Goal: Navigation & Orientation: Go to known website

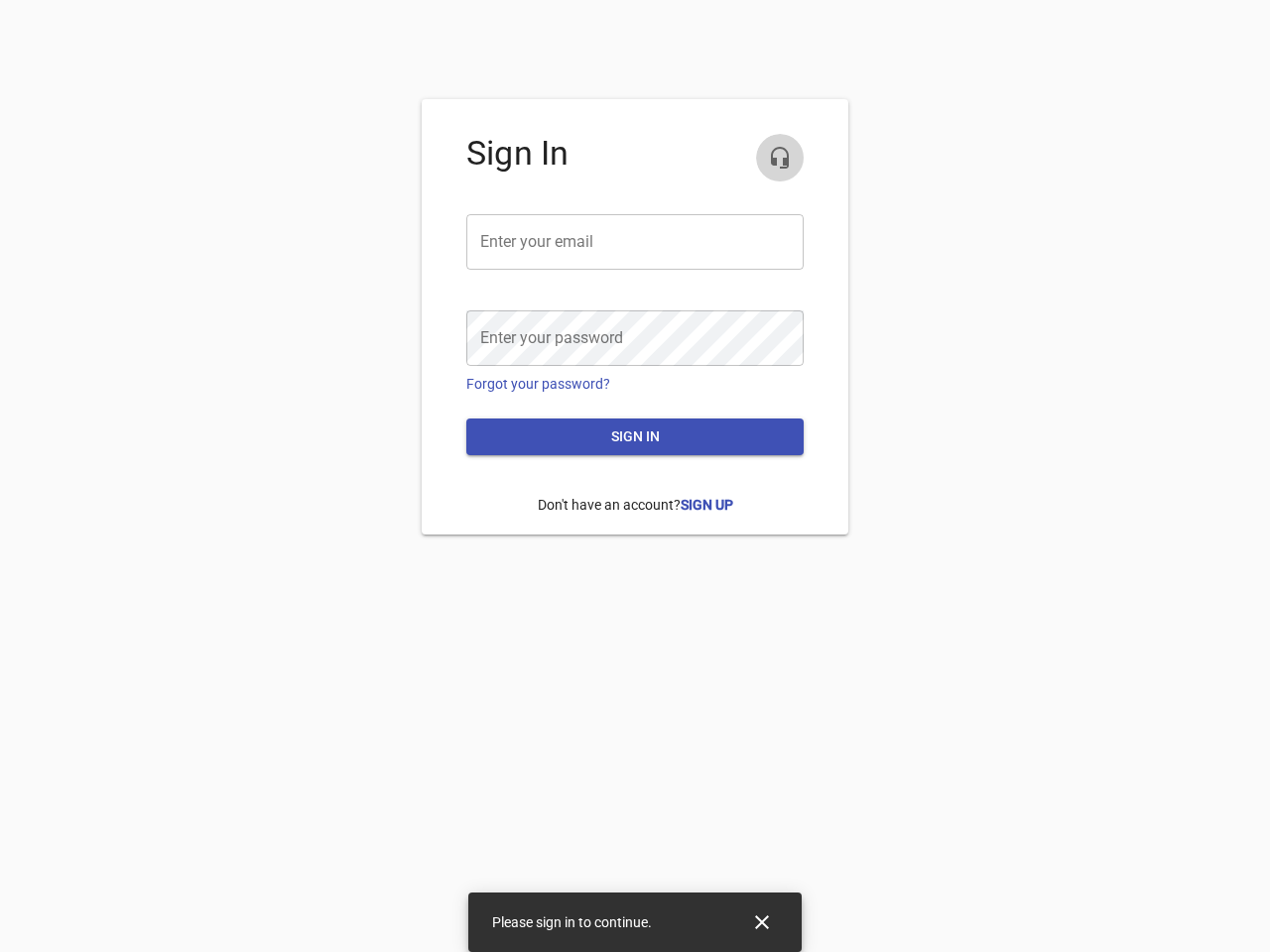
click at [779, 158] on icon "button" at bounding box center [779, 158] width 24 height 24
click at [635, 242] on input "email" at bounding box center [635, 242] width 338 height 56
click at [762, 922] on icon "Close" at bounding box center [762, 922] width 14 height 14
